Goal: Task Accomplishment & Management: Complete application form

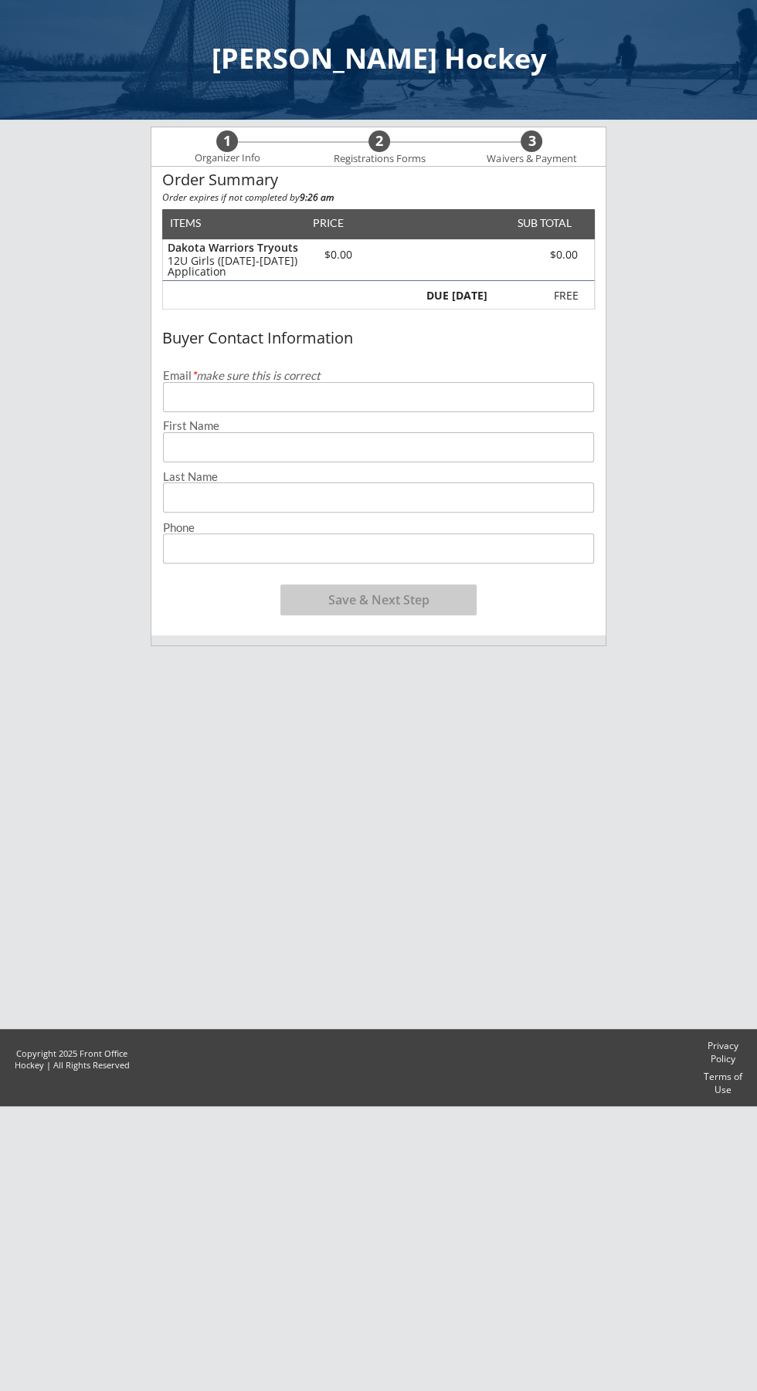
click at [280, 420] on div "First Name" at bounding box center [378, 426] width 431 height 12
click at [268, 395] on input "email" at bounding box center [378, 397] width 431 height 30
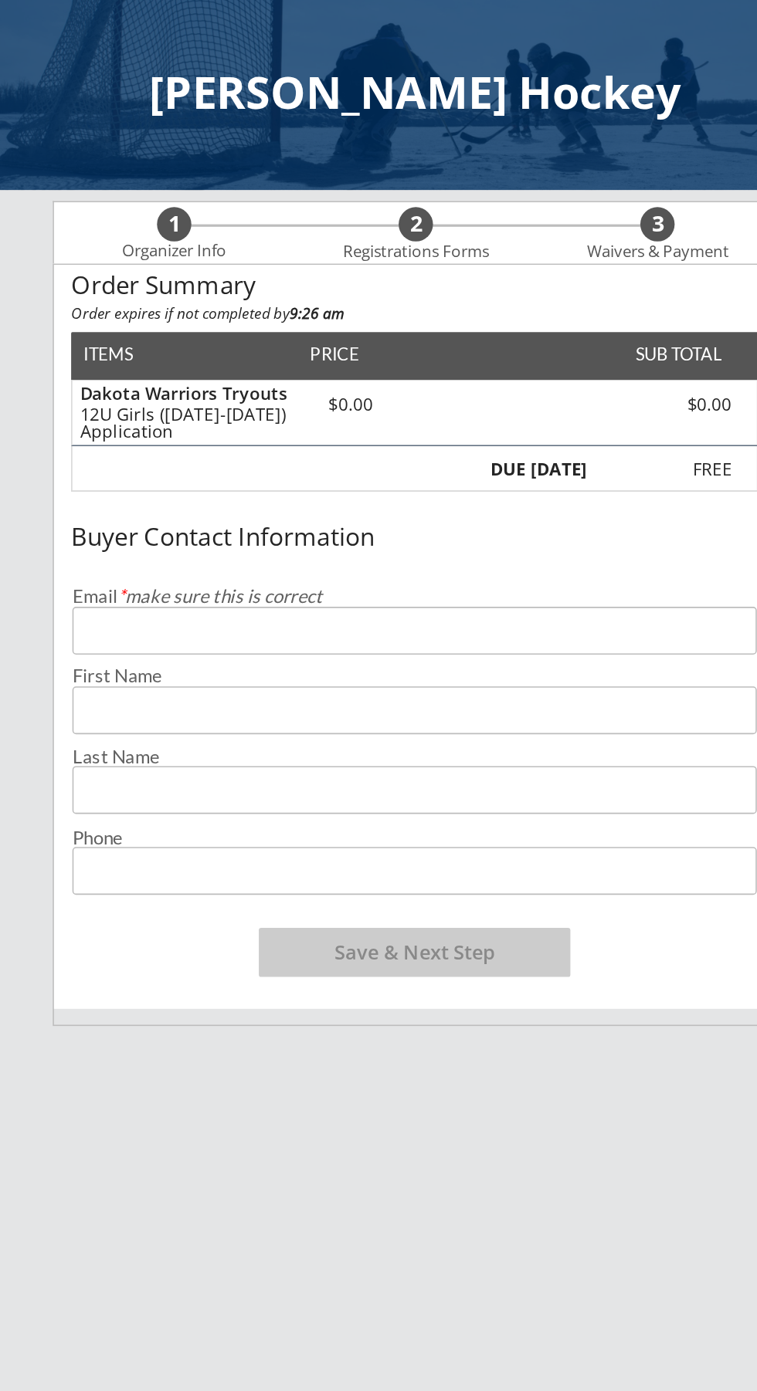
type input "[EMAIL_ADDRESS][DOMAIN_NAME]"
type input "[PERSON_NAME]"
type input "Best"
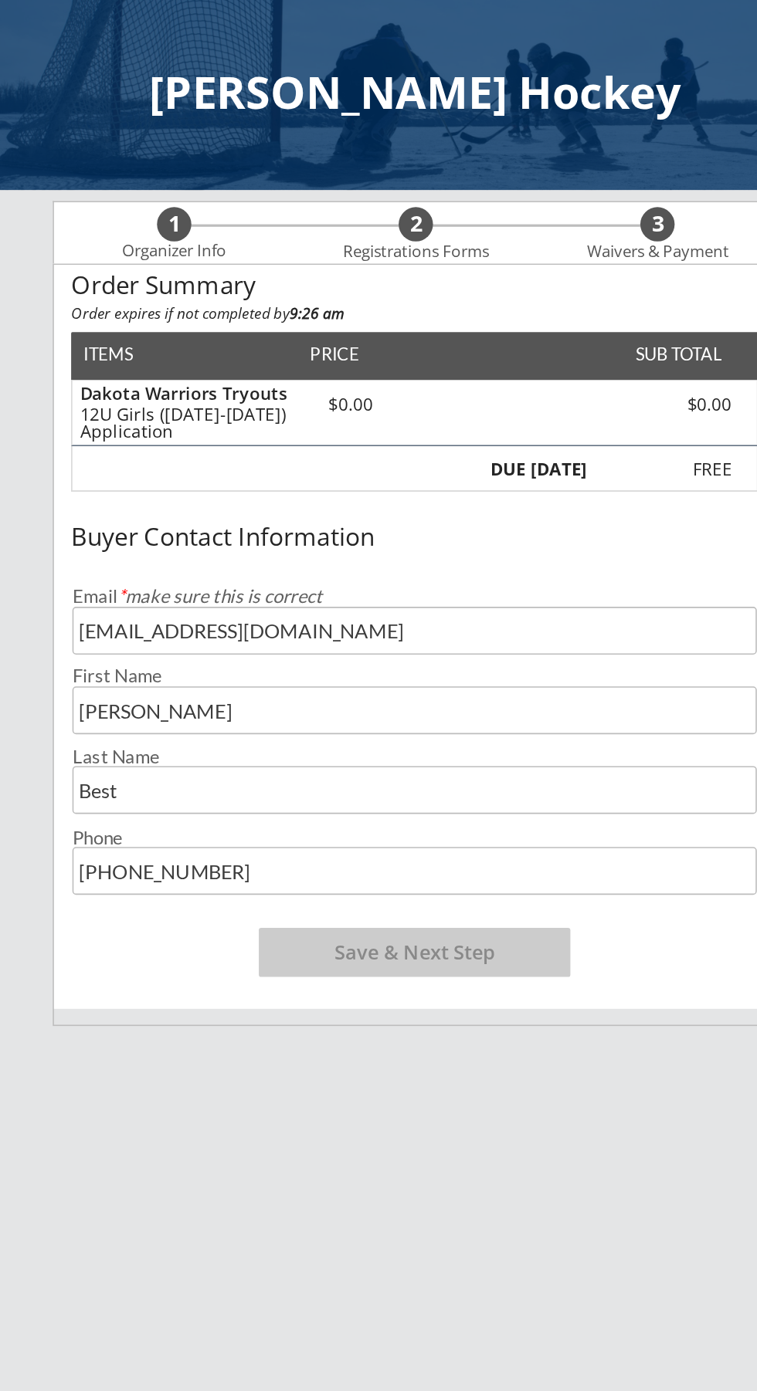
type input "[PHONE_NUMBER]"
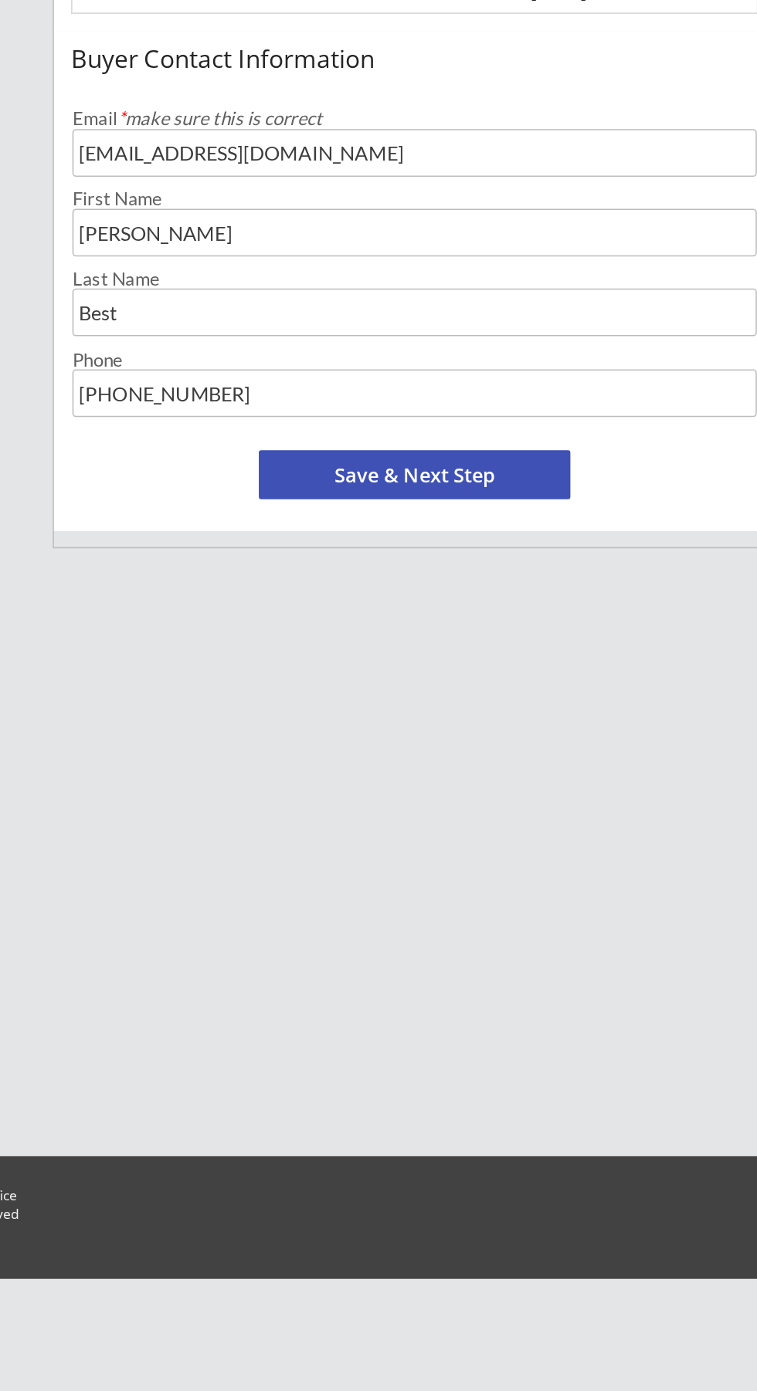
click at [420, 597] on button "Save & Next Step" at bounding box center [378, 600] width 196 height 31
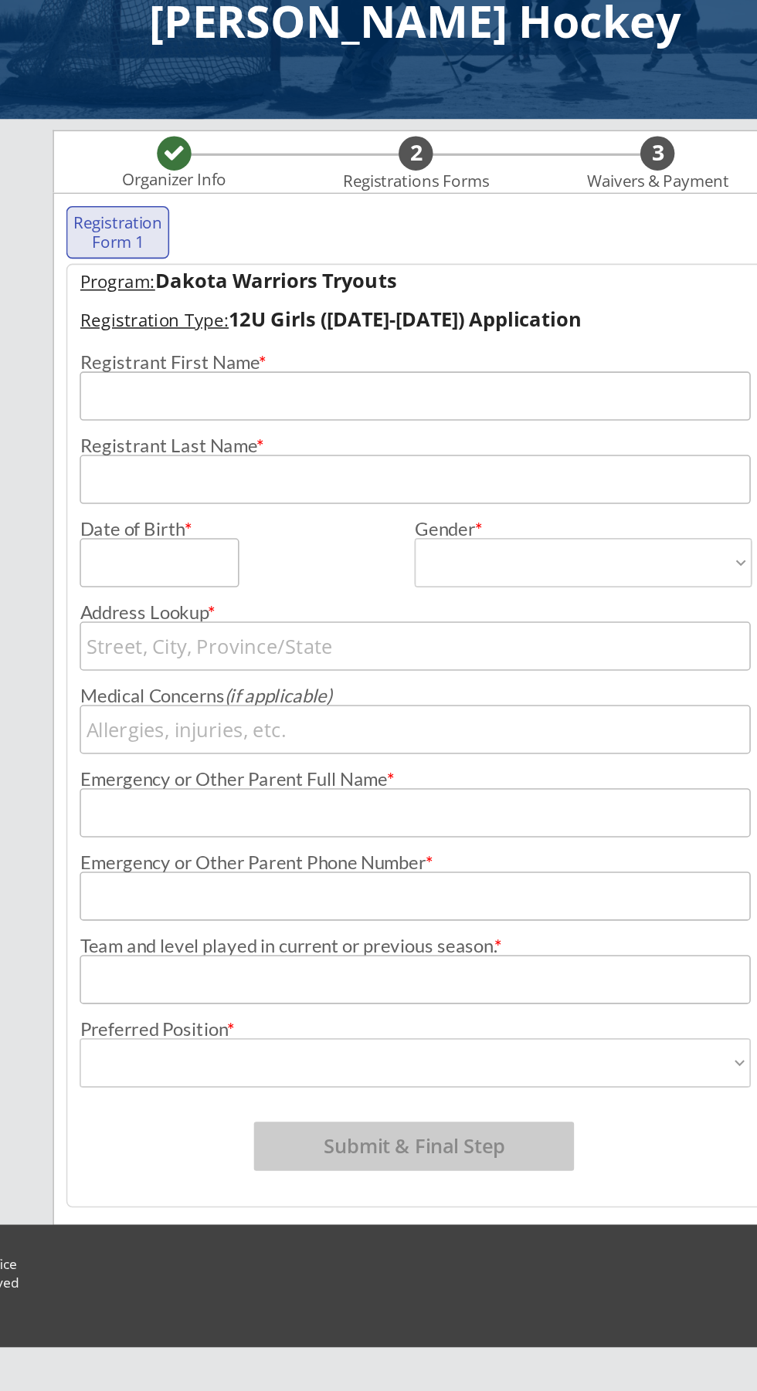
click at [219, 292] on input "input" at bounding box center [379, 294] width 422 height 31
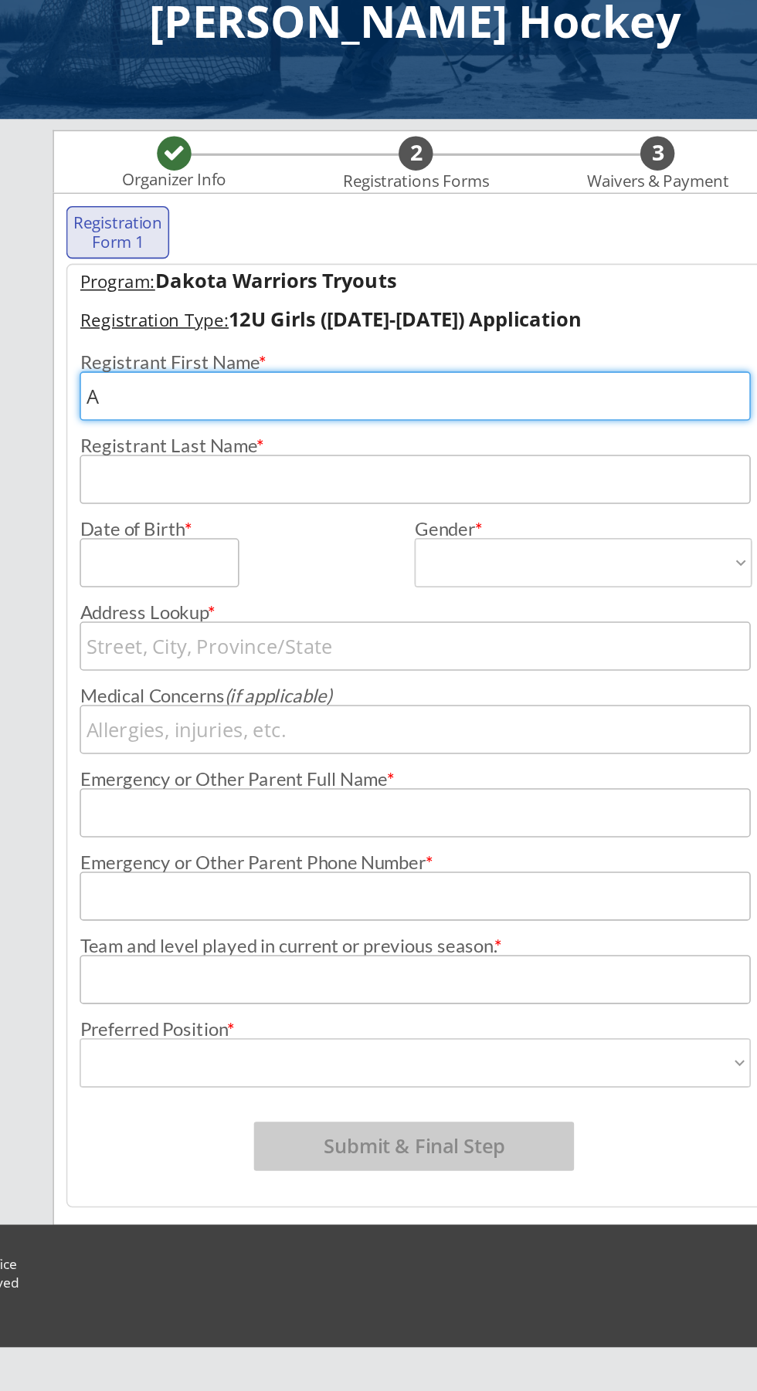
type input "Arabelle"
type input "Best"
type input "[STREET_ADDRESS]"
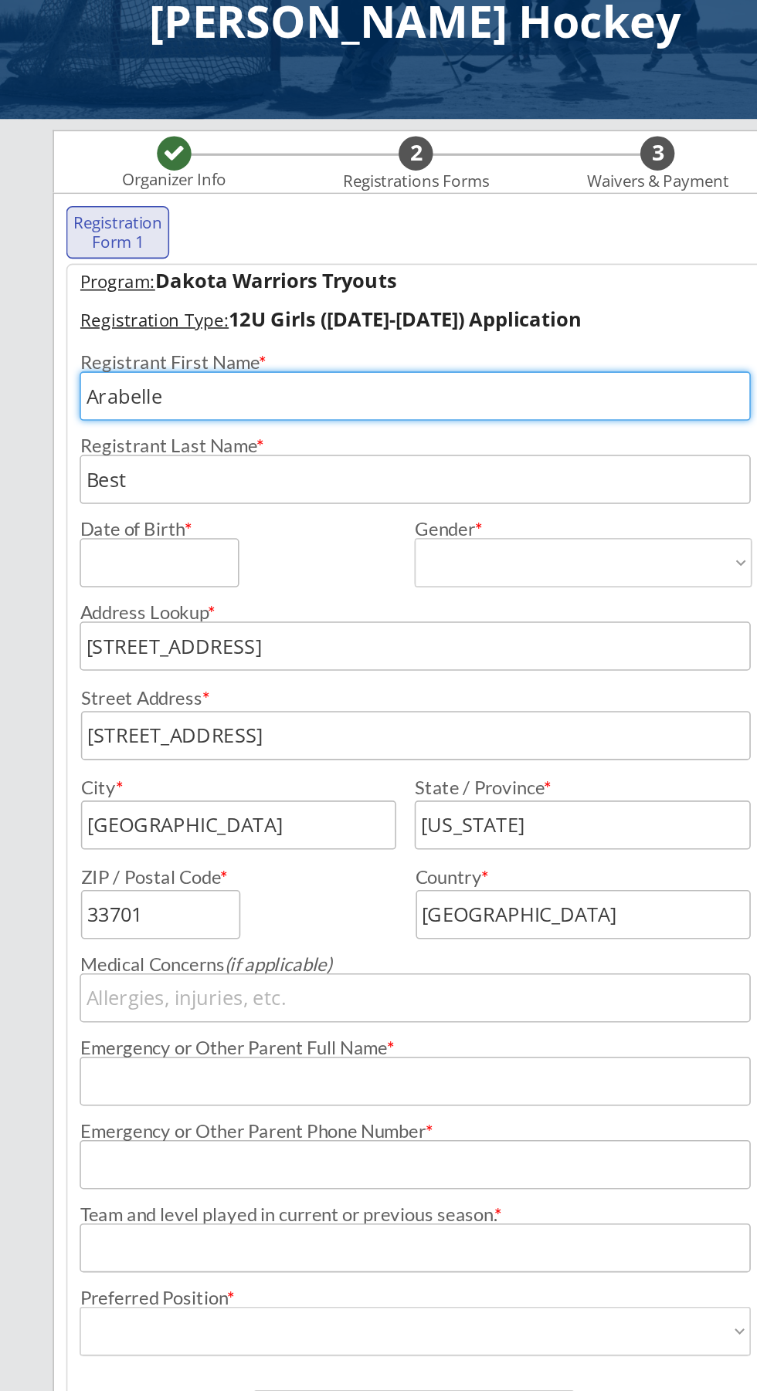
click at [222, 400] on input "input" at bounding box center [218, 399] width 100 height 31
type input "[DATE]"
click at [474, 388] on select "[DEMOGRAPHIC_DATA] [DEMOGRAPHIC_DATA]" at bounding box center [484, 399] width 212 height 31
select select ""[DEMOGRAPHIC_DATA]""
click at [378, 384] on select "[DEMOGRAPHIC_DATA] [DEMOGRAPHIC_DATA]" at bounding box center [484, 399] width 212 height 31
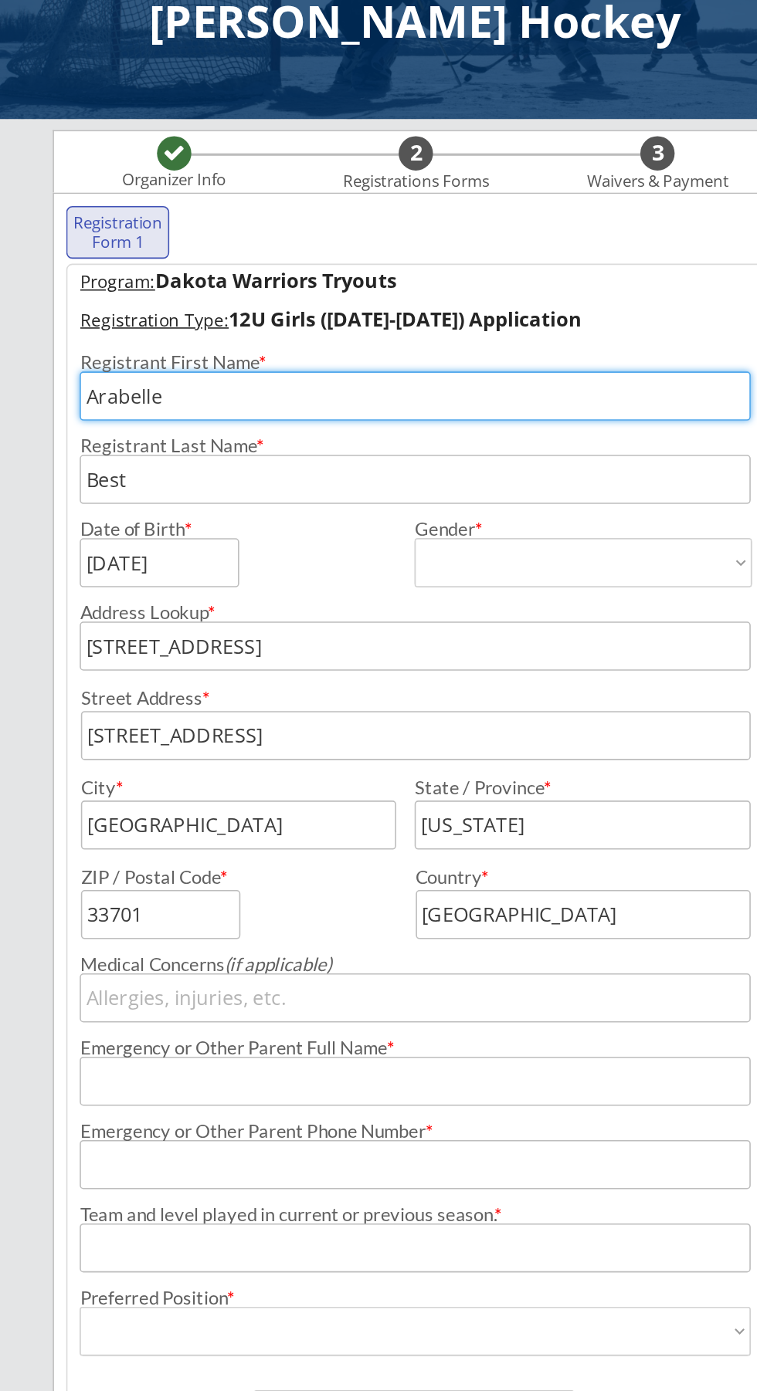
type input "[DEMOGRAPHIC_DATA]"
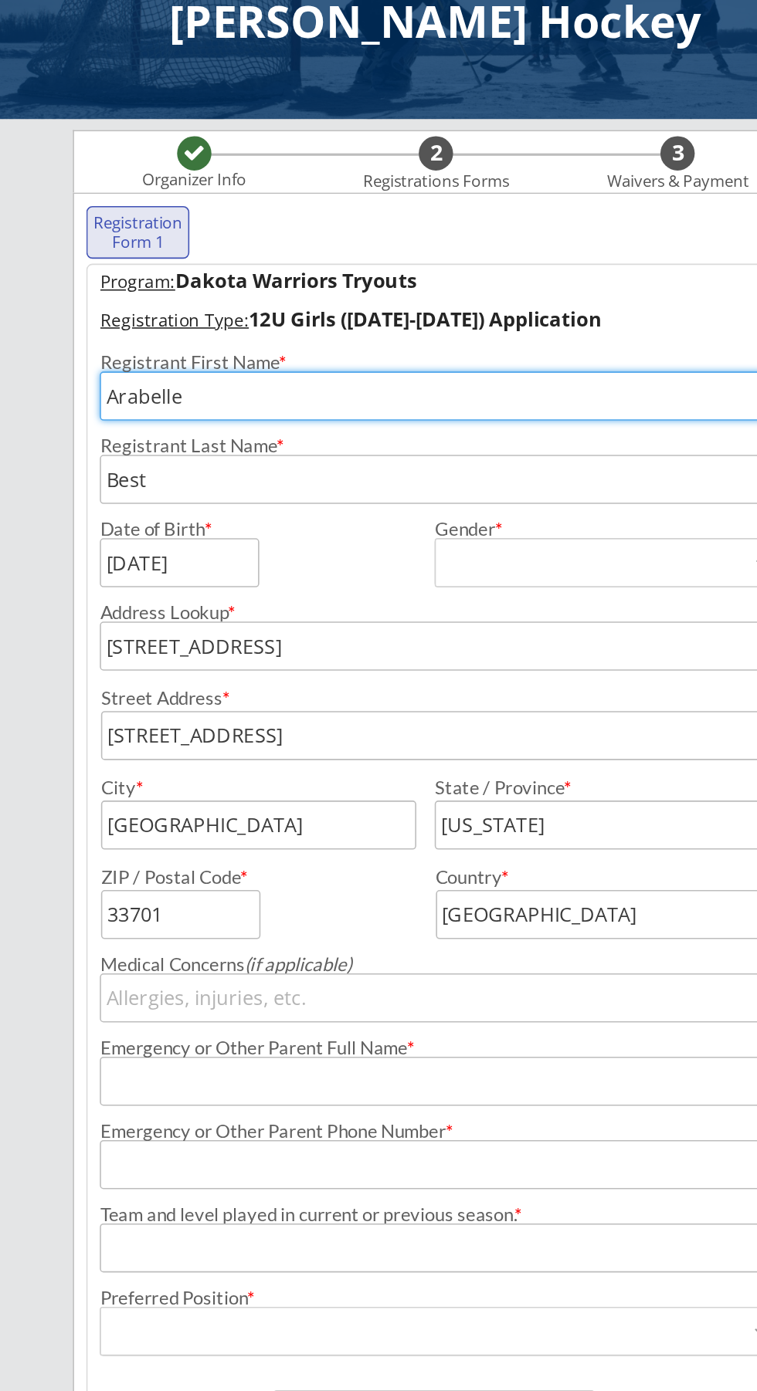
click at [259, 564] on input "input" at bounding box center [267, 564] width 198 height 31
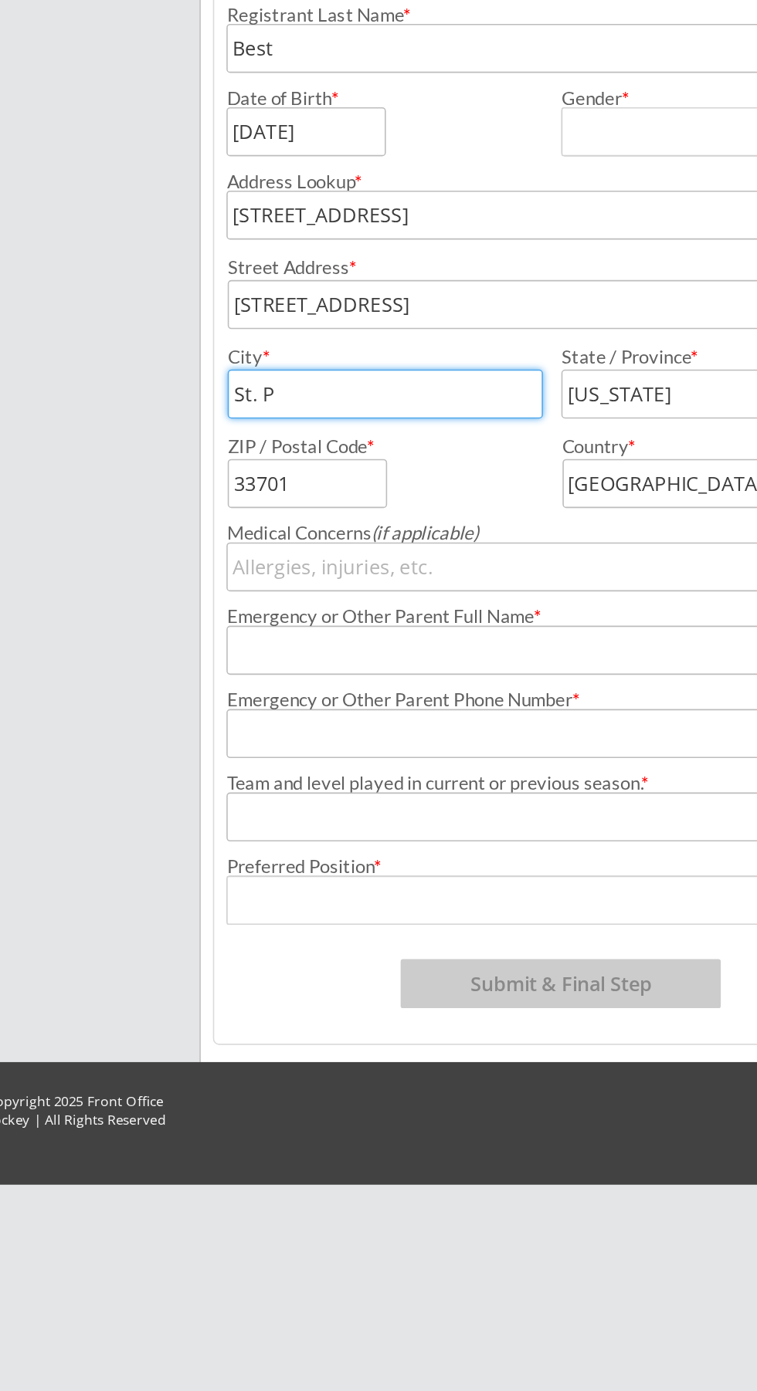
type input "St."
click at [256, 559] on input "input" at bounding box center [267, 564] width 198 height 31
type input "Hillsboro"
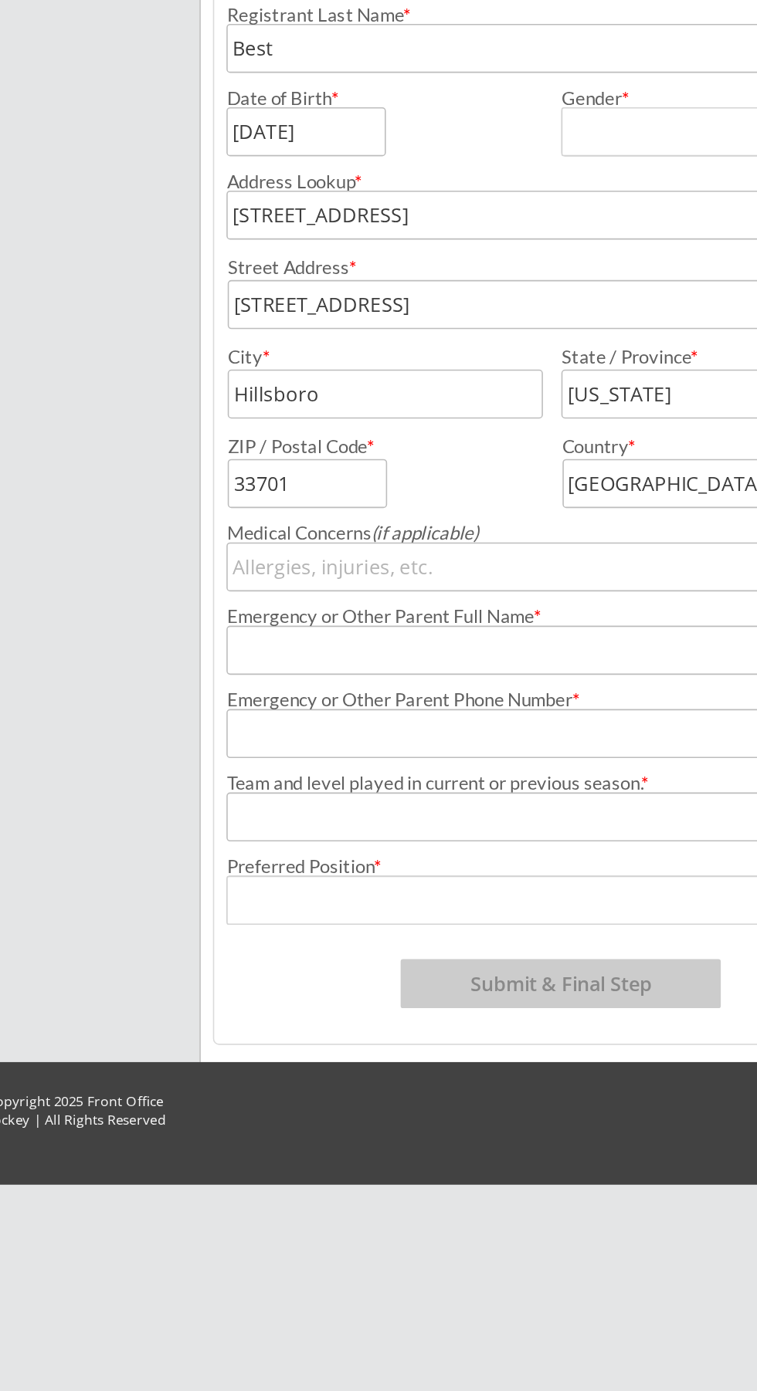
click at [439, 566] on input "input" at bounding box center [483, 564] width 211 height 31
click at [438, 560] on input "input" at bounding box center [483, 564] width 211 height 31
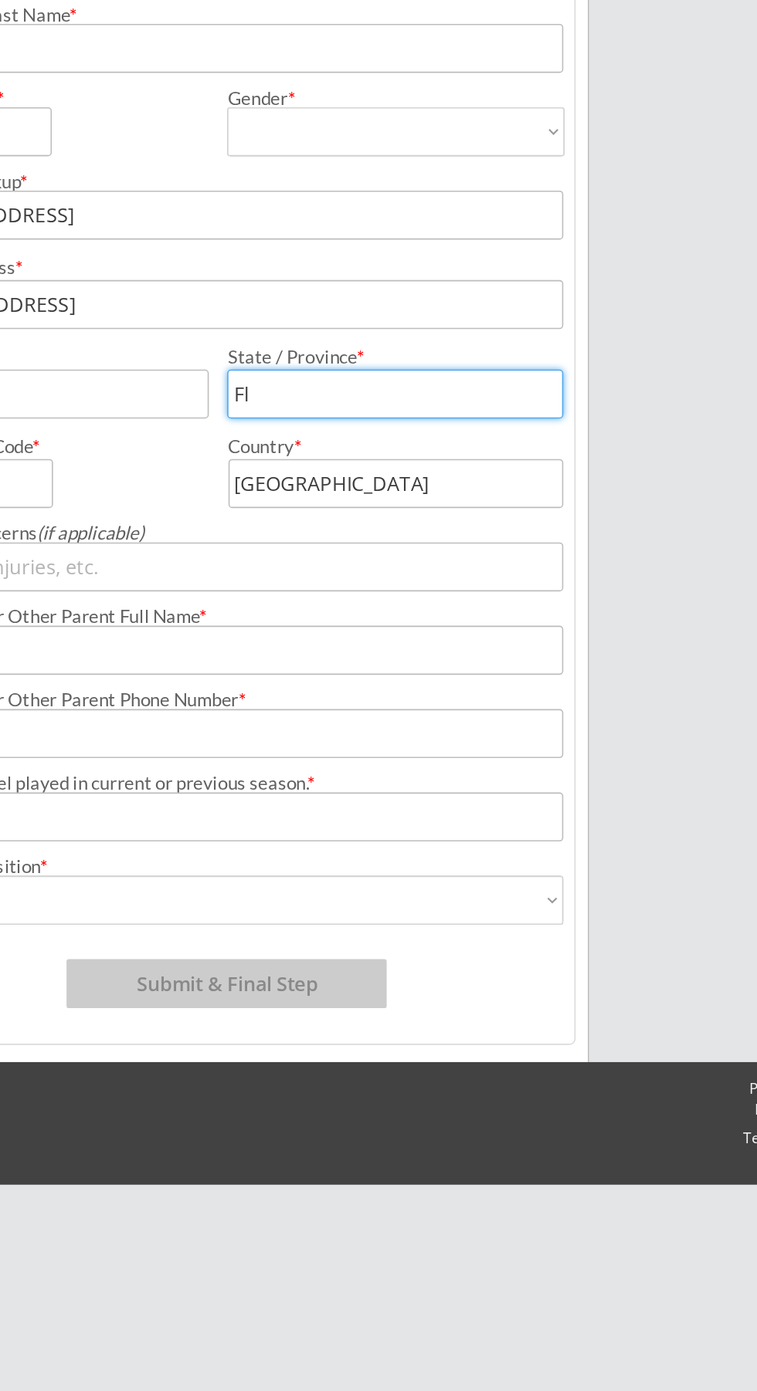
type input "F"
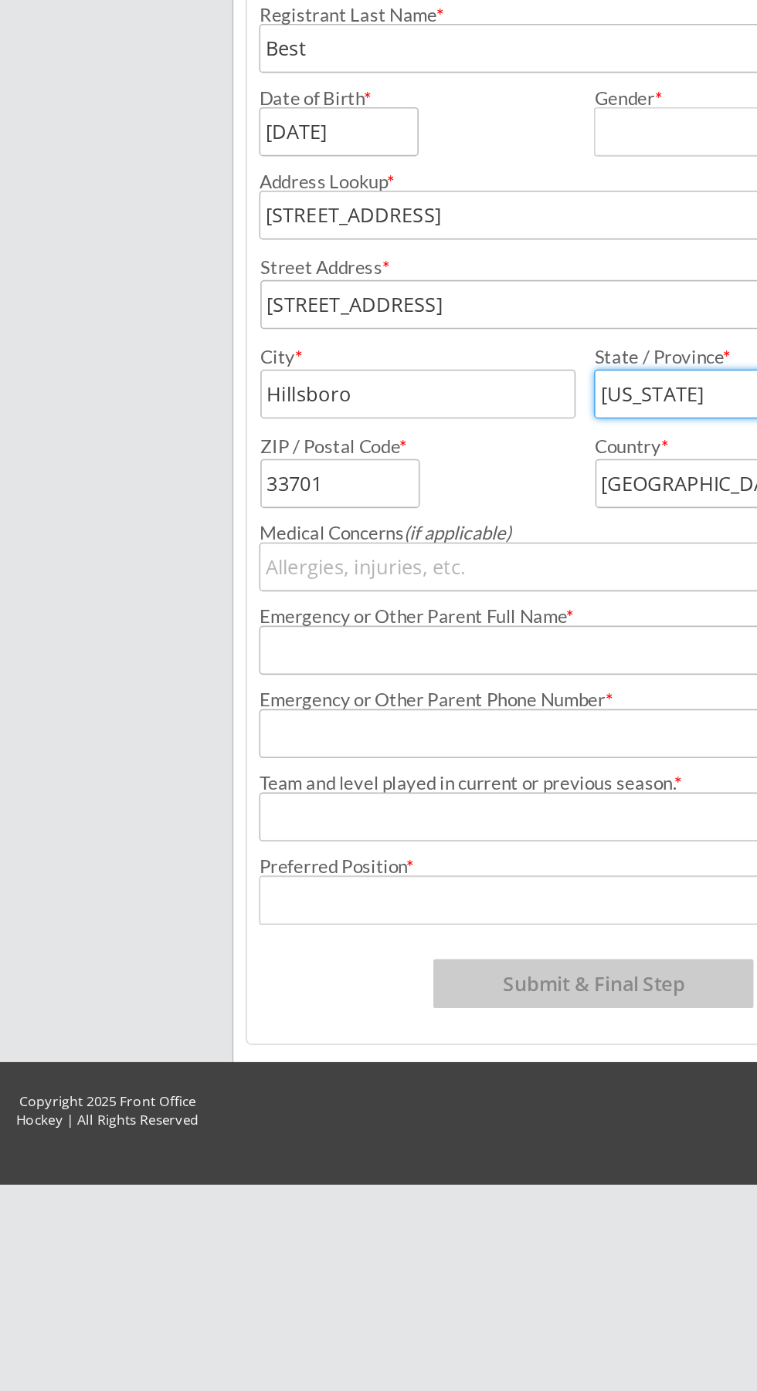
type input "[US_STATE]"
click at [231, 625] on input "input" at bounding box center [218, 620] width 100 height 31
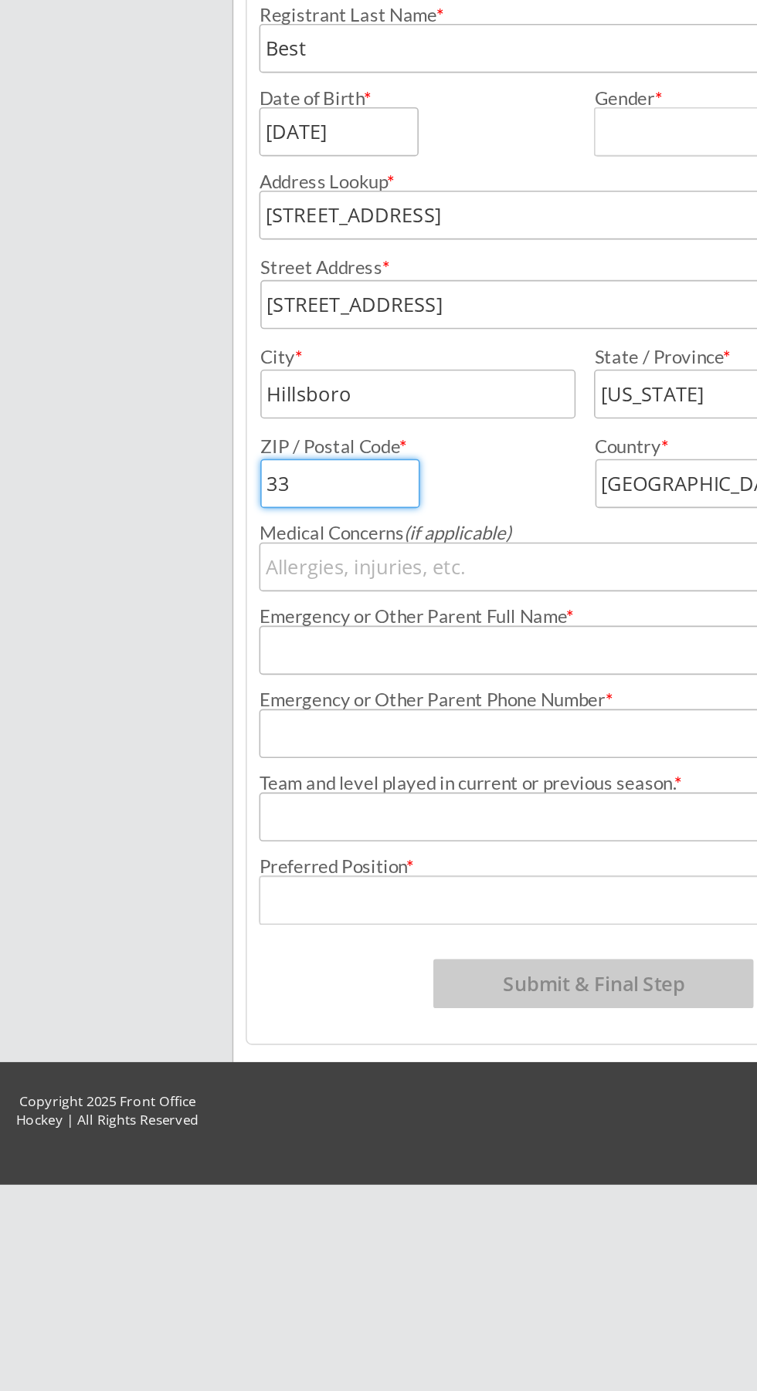
type input "3"
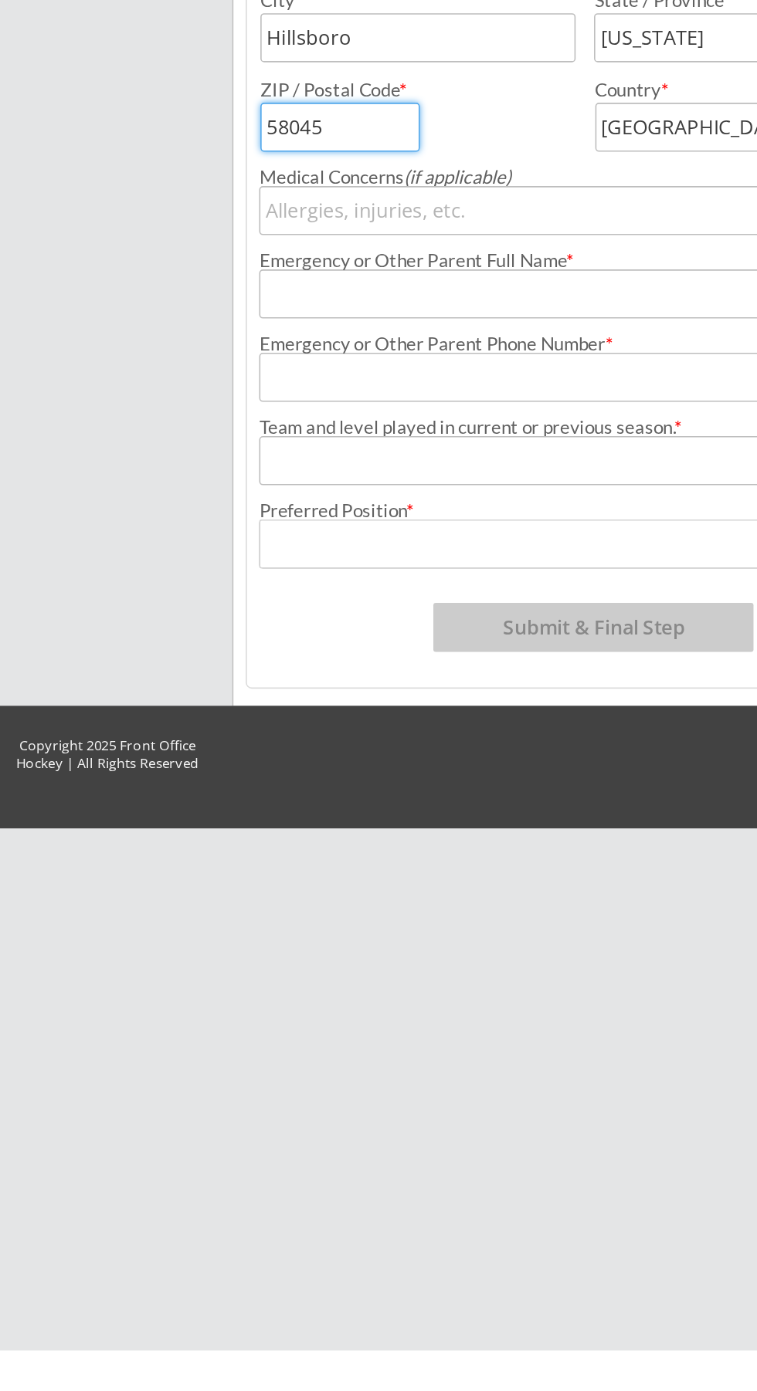
type input "58045"
click at [307, 717] on input "input" at bounding box center [379, 725] width 422 height 31
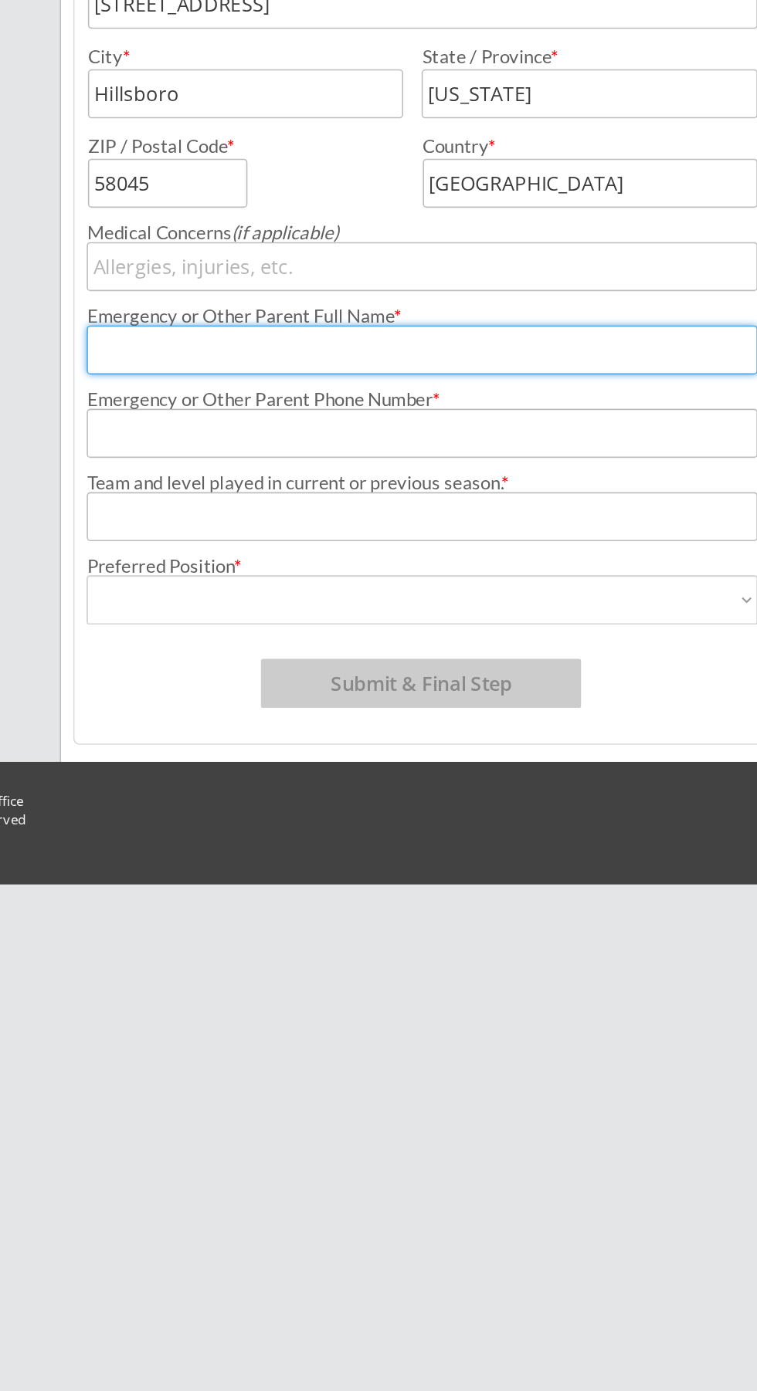
type input "[PERSON_NAME]"
type input "[PHONE_NUMBER]"
click at [533, 883] on select "Forward Defense Goalie" at bounding box center [379, 883] width 422 height 31
select select ""Forward ""
click at [168, 868] on select "Forward Defense Goalie" at bounding box center [379, 883] width 422 height 31
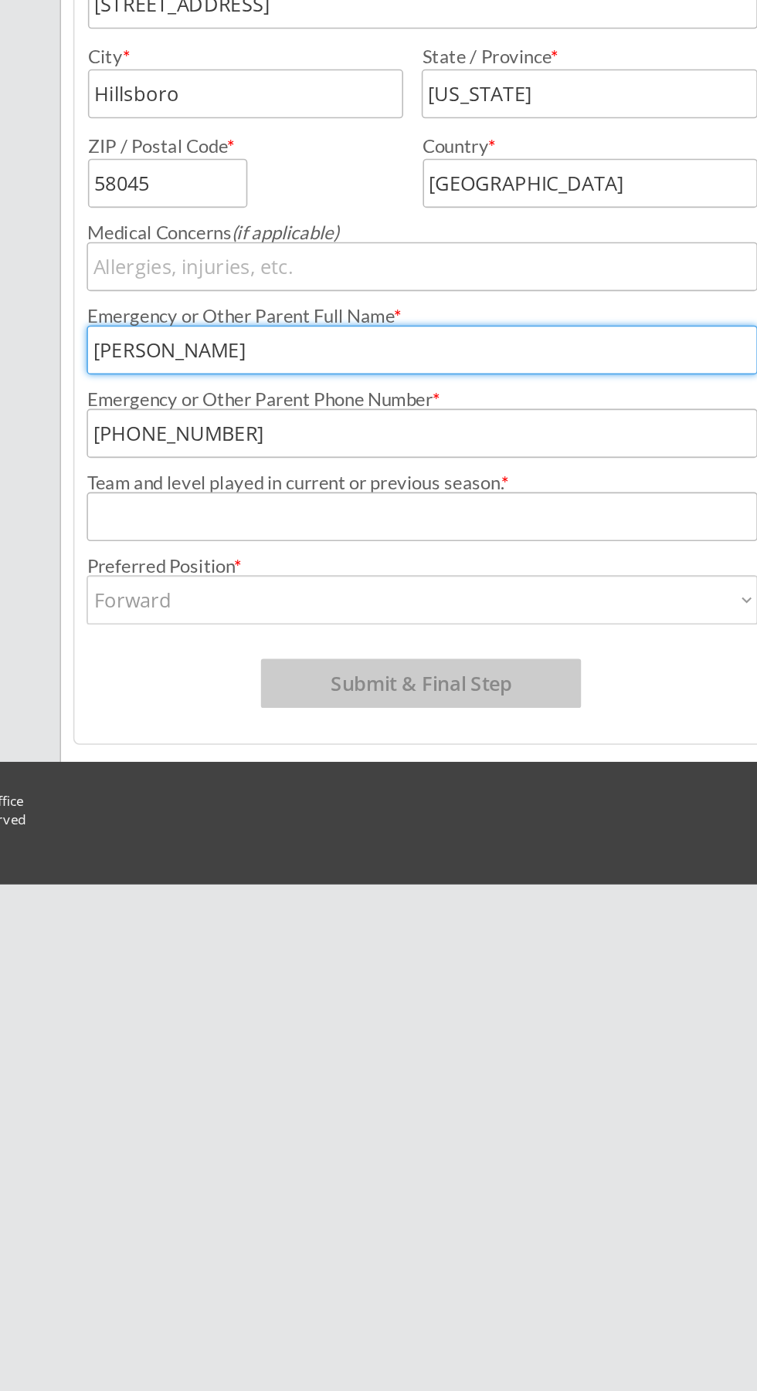
type input "Forward"
click at [215, 824] on input "input" at bounding box center [379, 830] width 422 height 31
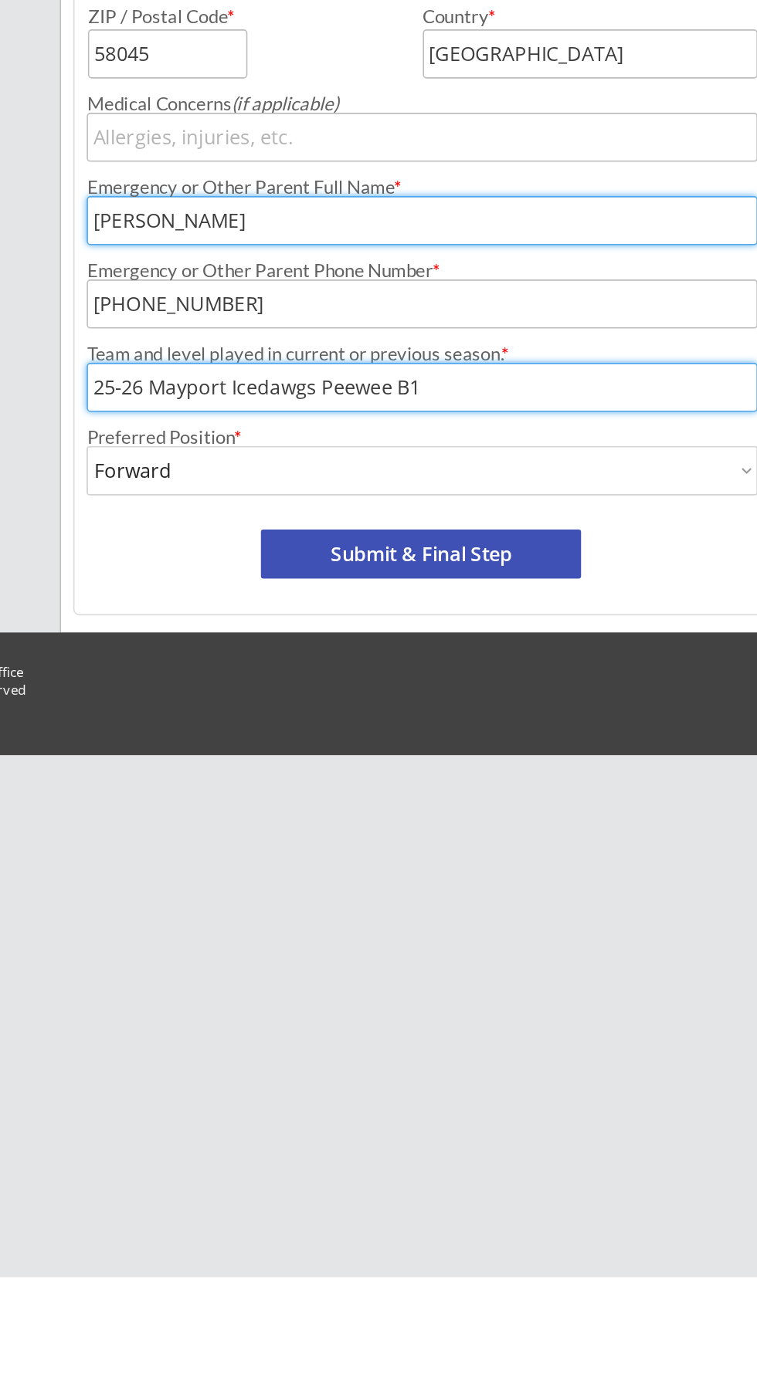
type input "25-26 Mayport Icedawgs Peewee B1"
click at [516, 874] on select "Forward Defense Goalie" at bounding box center [379, 883] width 422 height 31
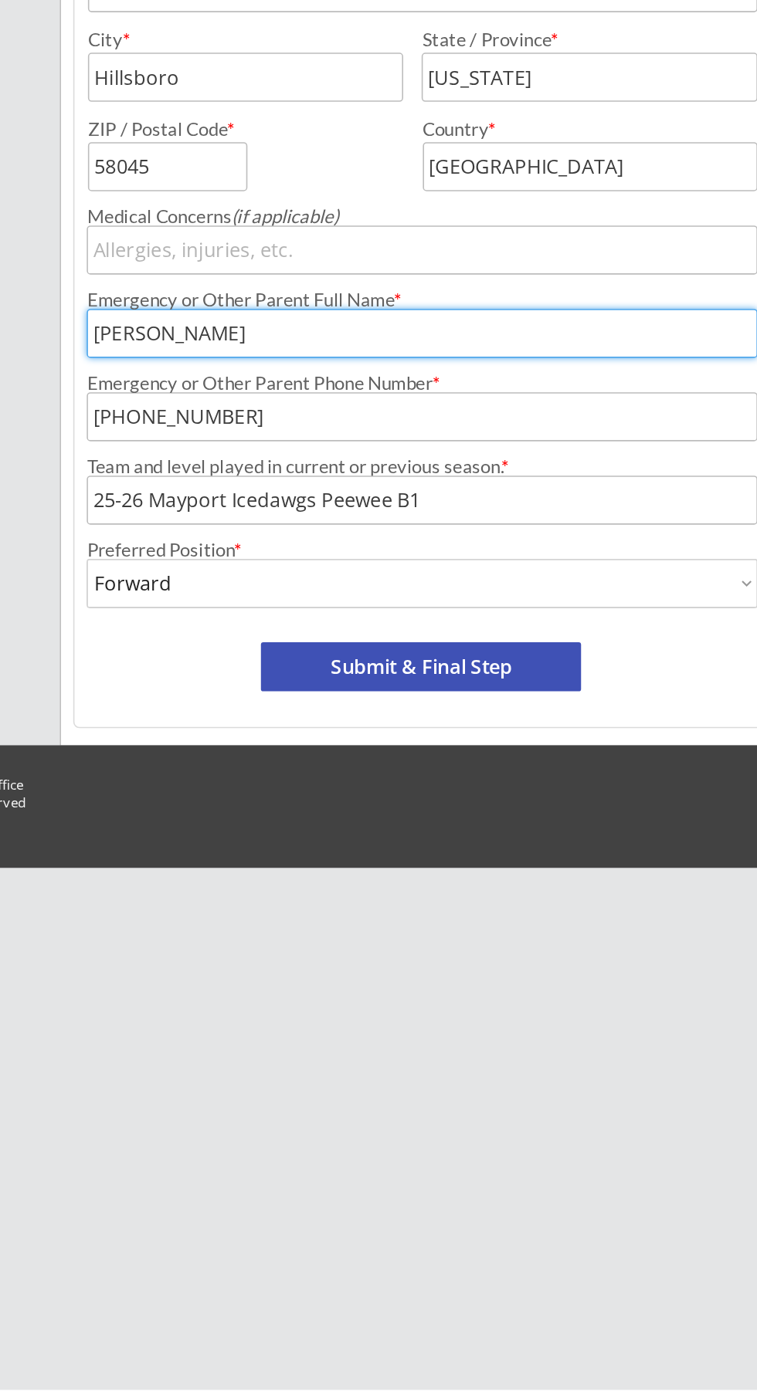
click at [438, 929] on button "Submit & Final Step" at bounding box center [378, 935] width 202 height 31
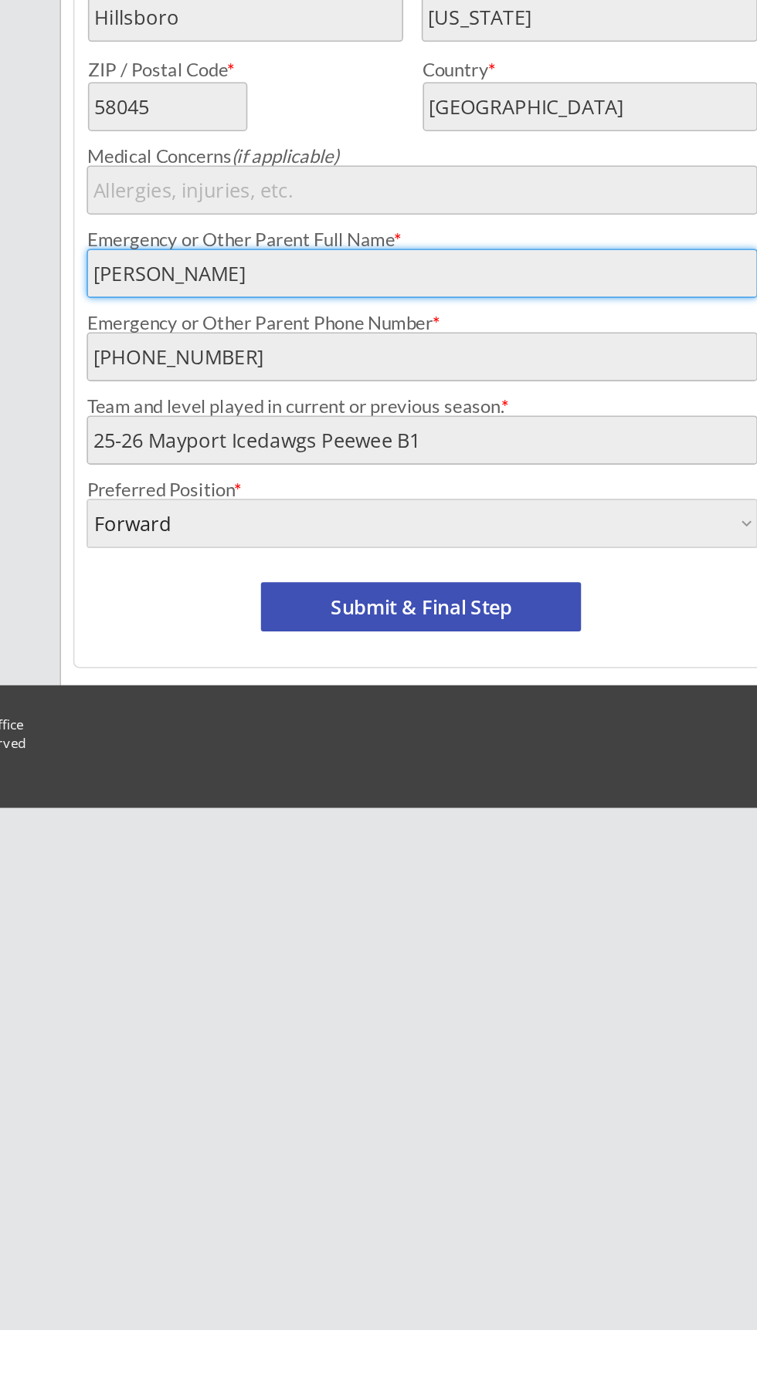
click at [405, 931] on button "Submit & Final Step" at bounding box center [378, 935] width 202 height 31
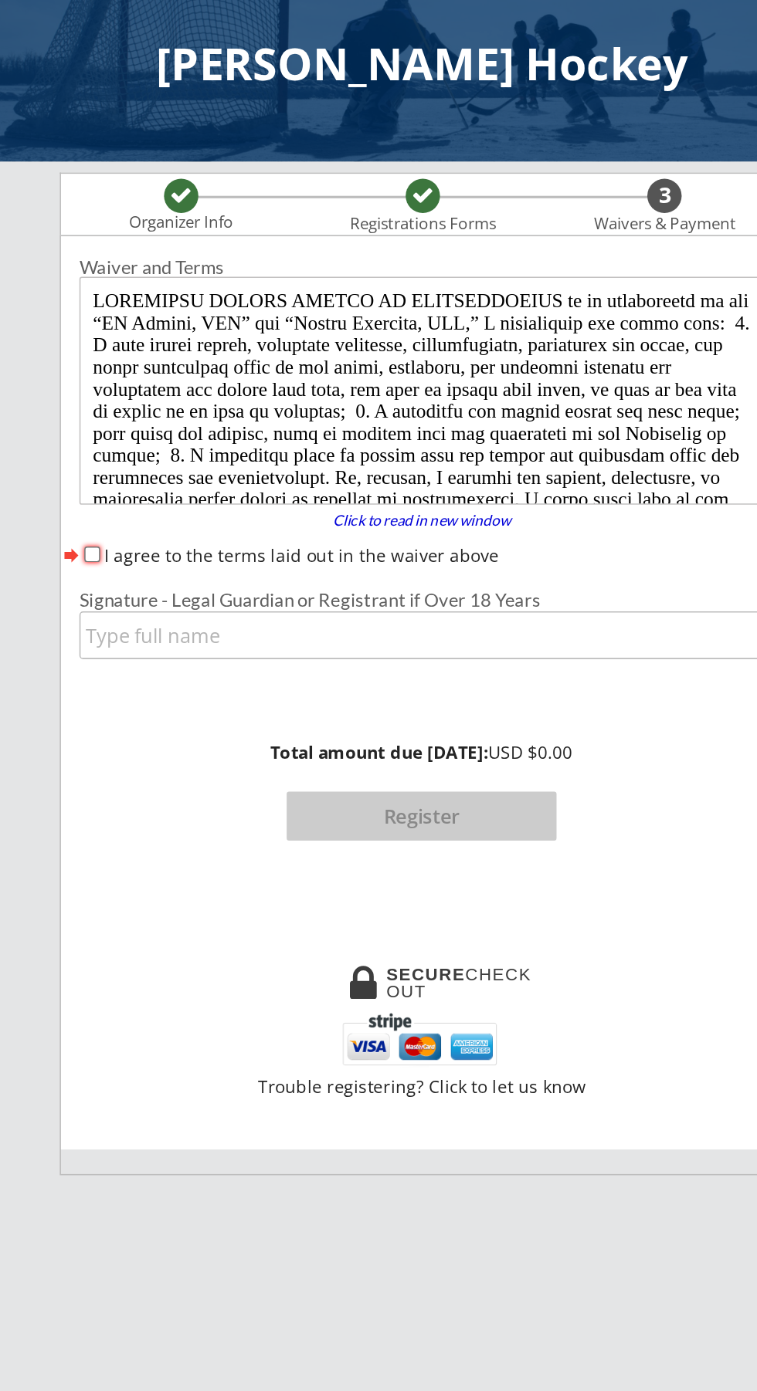
click at [182, 371] on label "I agree to the terms laid out in the waiver above" at bounding box center [302, 368] width 249 height 15
click at [176, 371] on input "I agree to the terms laid out in the waiver above" at bounding box center [171, 367] width 10 height 10
checkbox input "true"
click at [383, 425] on input "input" at bounding box center [378, 418] width 430 height 30
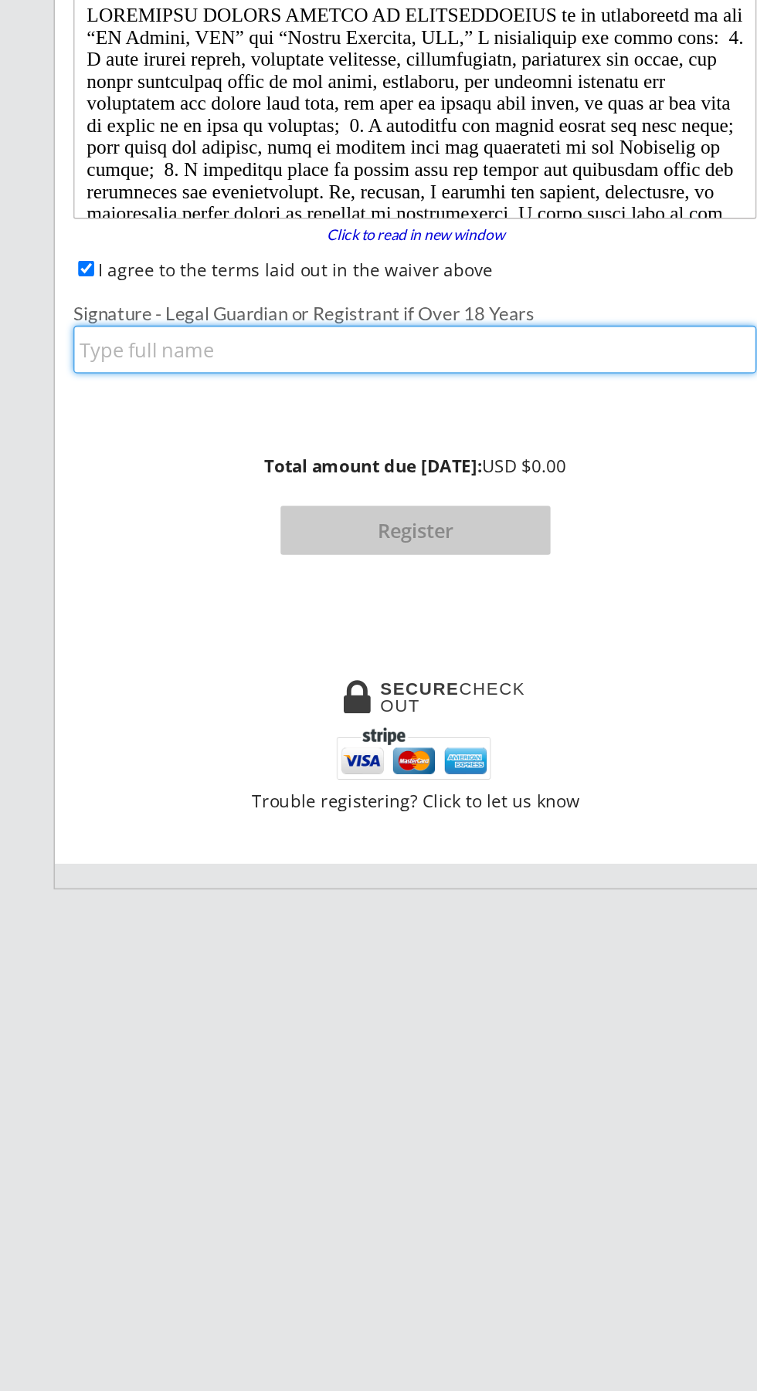
type input "[PERSON_NAME]"
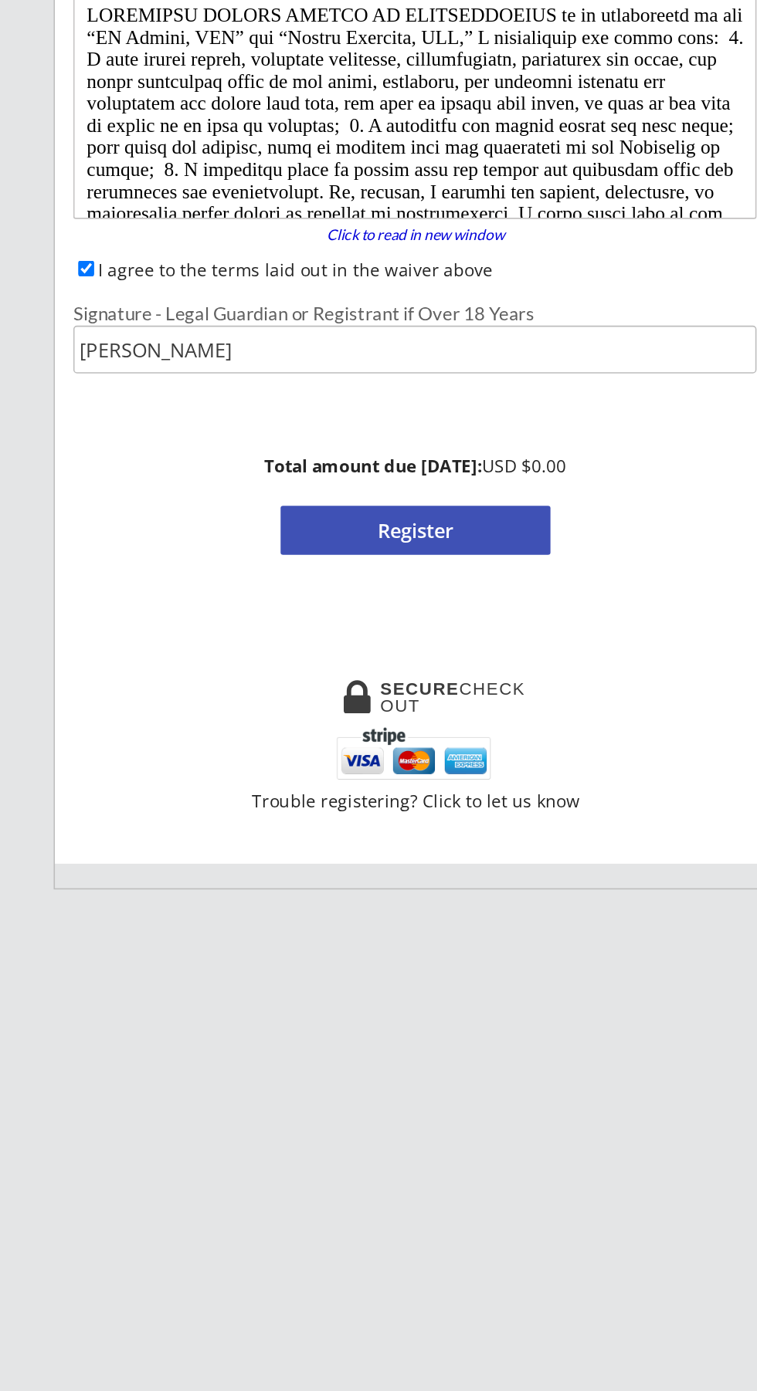
click at [429, 536] on button "Register" at bounding box center [378, 532] width 170 height 31
